Goal: Contribute content

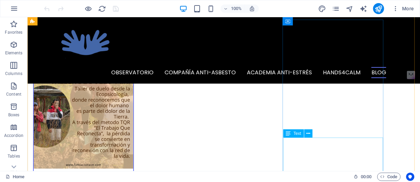
scroll to position [2892, 0]
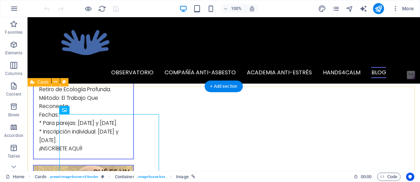
scroll to position [2823, 0]
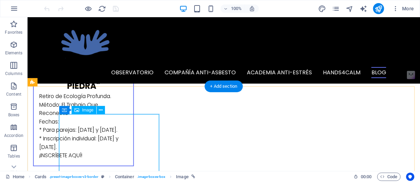
click at [101, 62] on figure at bounding box center [83, 12] width 100 height 100
click at [99, 111] on icon at bounding box center [101, 110] width 4 height 7
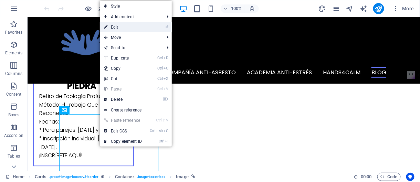
click at [126, 28] on link "⏎ Edit" at bounding box center [123, 27] width 46 height 10
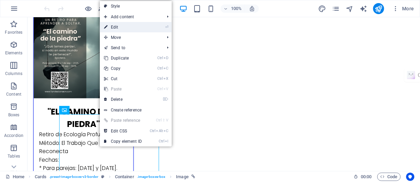
select select "%"
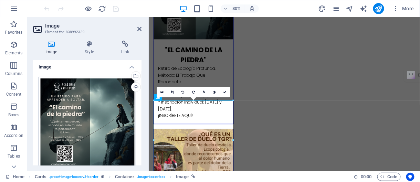
scroll to position [0, 0]
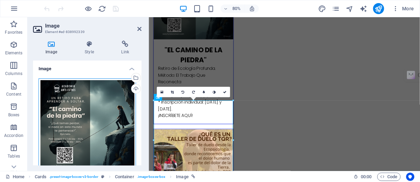
click at [83, 111] on div "Drag files here, click to choose files or select files from Files or our free s…" at bounding box center [87, 127] width 97 height 97
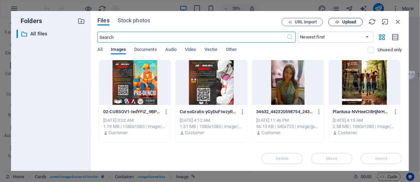
click at [350, 24] on span "Upload" at bounding box center [349, 22] width 14 height 4
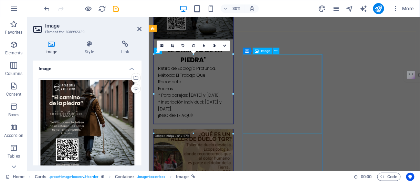
scroll to position [2881, 0]
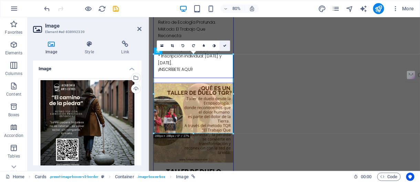
click at [225, 46] on icon at bounding box center [224, 45] width 3 height 3
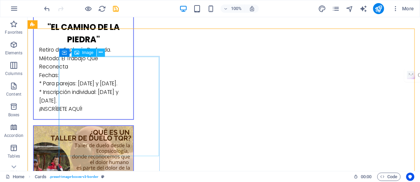
click at [99, 53] on icon at bounding box center [101, 52] width 4 height 7
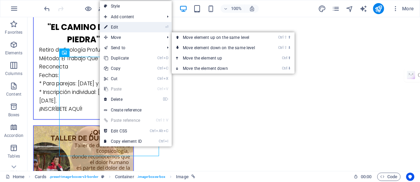
click at [128, 29] on link "⏎ Edit" at bounding box center [123, 27] width 46 height 10
select select "%"
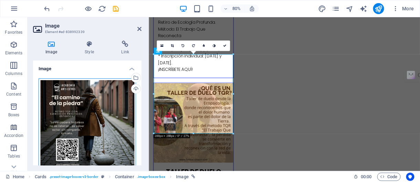
click at [97, 115] on div "Drag files here, click to choose files or select files from Files or our free s…" at bounding box center [87, 127] width 97 height 97
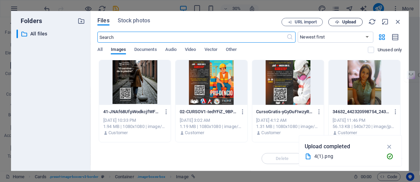
click at [344, 21] on span "Upload" at bounding box center [349, 22] width 14 height 4
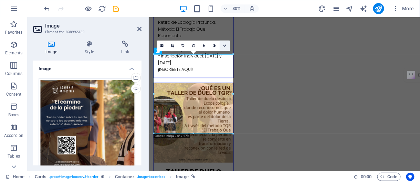
click at [225, 44] on icon at bounding box center [224, 45] width 3 height 3
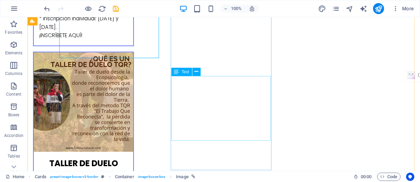
scroll to position [2984, 0]
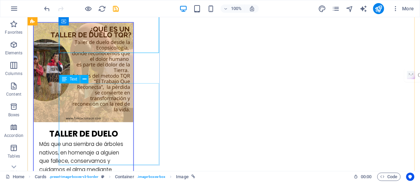
click at [84, 79] on icon at bounding box center [85, 79] width 4 height 7
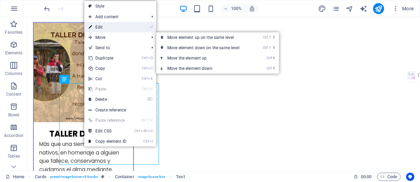
click at [101, 28] on link "⏎ Edit" at bounding box center [107, 27] width 46 height 10
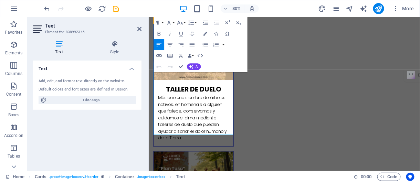
scroll to position [2991, 0]
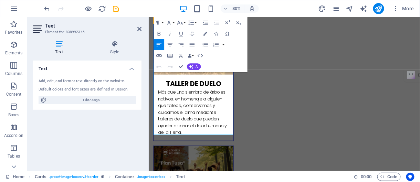
drag, startPoint x: 160, startPoint y: 119, endPoint x: 191, endPoint y: 128, distance: 32.3
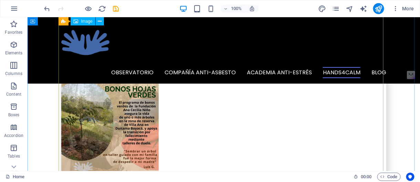
scroll to position [2055, 0]
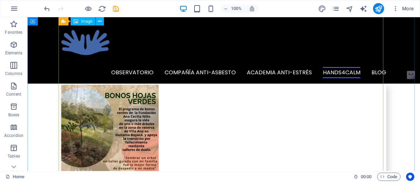
click at [158, 104] on figure at bounding box center [109, 132] width 97 height 97
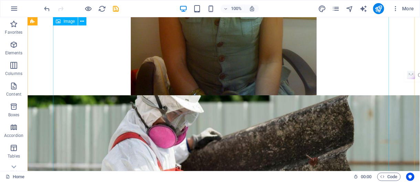
scroll to position [766, 0]
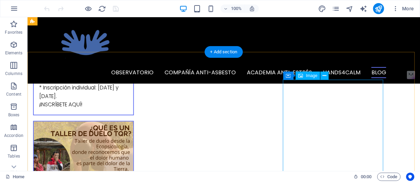
scroll to position [2858, 0]
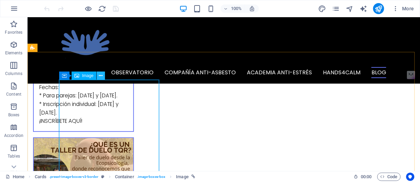
click at [100, 76] on icon at bounding box center [101, 75] width 4 height 7
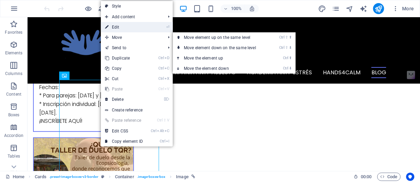
click at [122, 29] on link "⏎ Edit" at bounding box center [124, 27] width 46 height 10
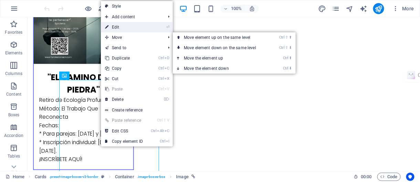
select select "%"
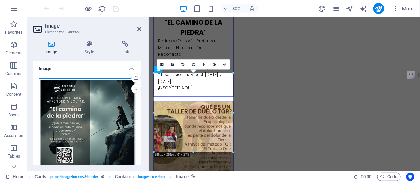
click at [104, 117] on div "Drag files here, click to choose files or select files from Files or our free s…" at bounding box center [87, 127] width 97 height 97
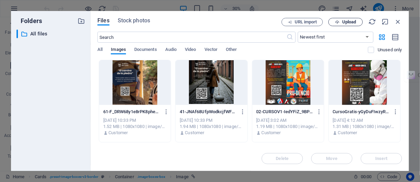
click at [349, 21] on span "Upload" at bounding box center [349, 22] width 14 height 4
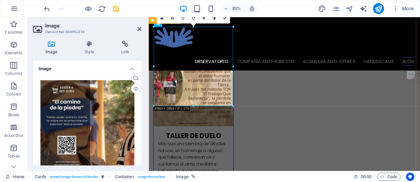
scroll to position [2881, 0]
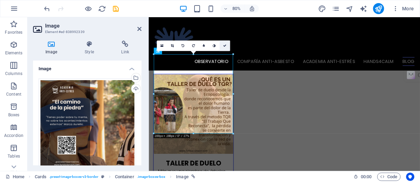
click at [224, 46] on icon at bounding box center [224, 45] width 3 height 3
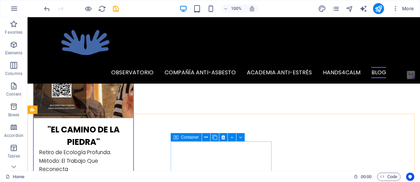
scroll to position [2743, 0]
